Goal: Communication & Community: Answer question/provide support

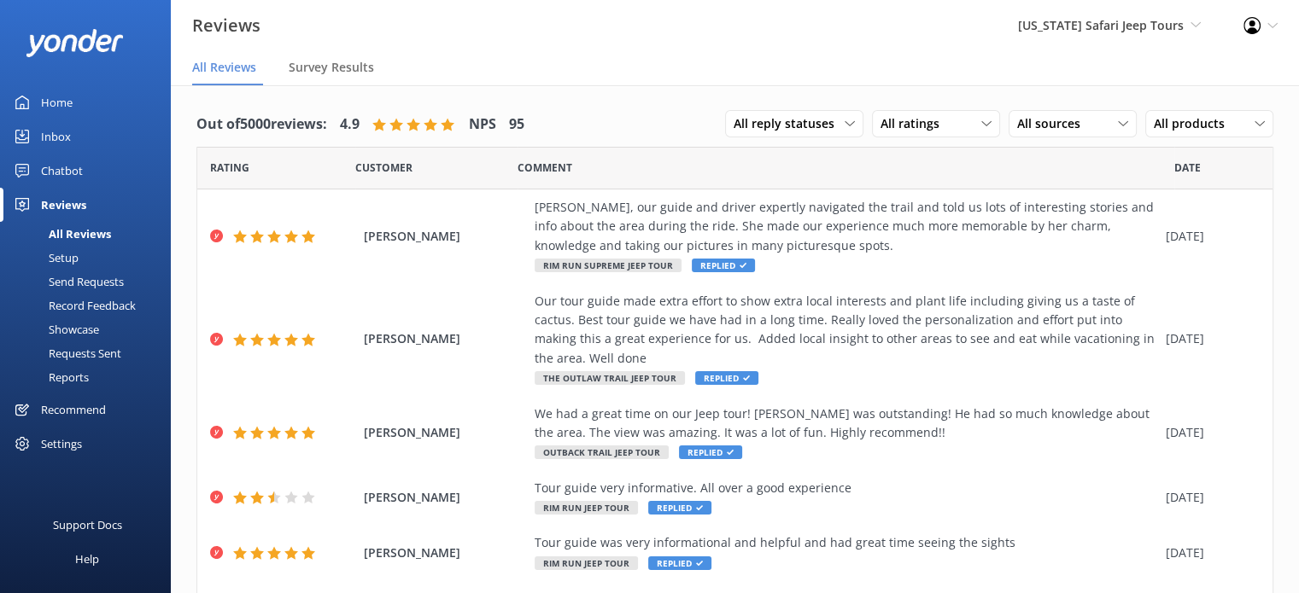
click at [67, 132] on div "Inbox" at bounding box center [56, 137] width 30 height 34
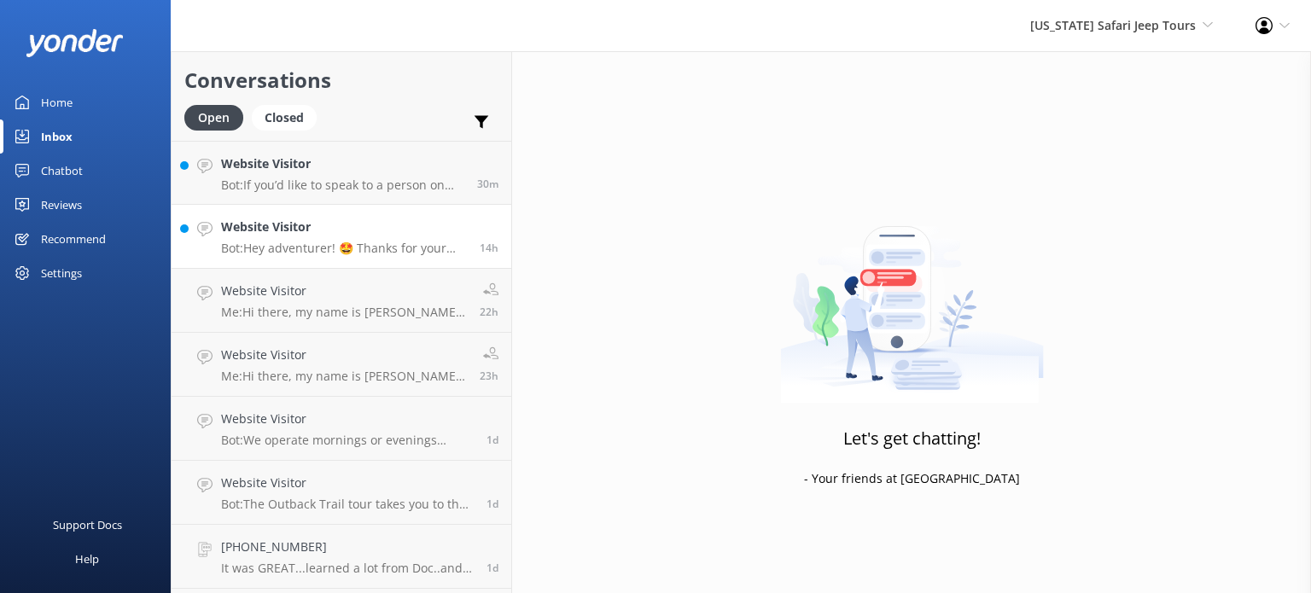
click at [380, 229] on h4 "Website Visitor" at bounding box center [344, 227] width 246 height 19
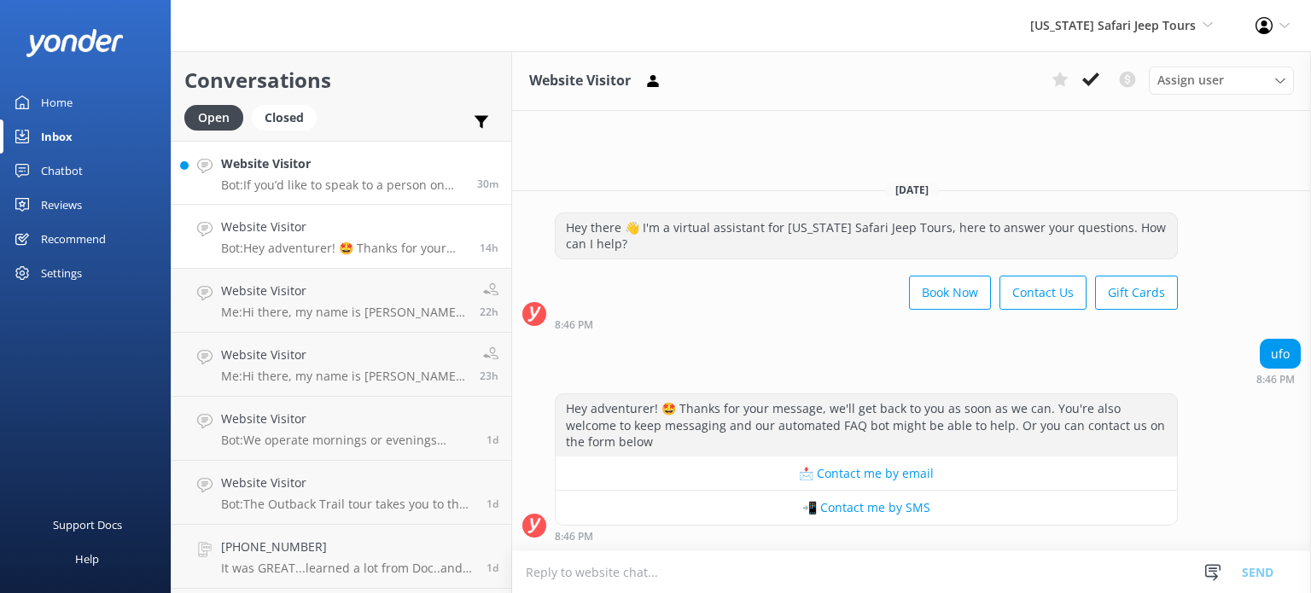
click at [363, 160] on h4 "Website Visitor" at bounding box center [342, 164] width 243 height 19
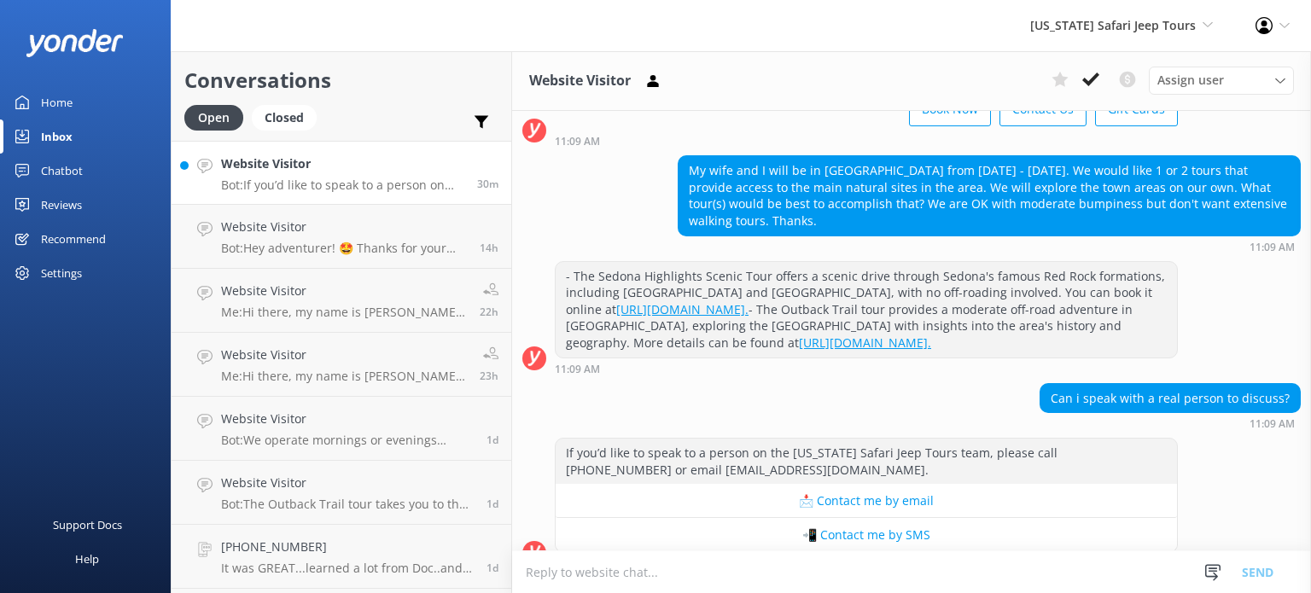
scroll to position [151, 0]
